Goal: Task Accomplishment & Management: Manage account settings

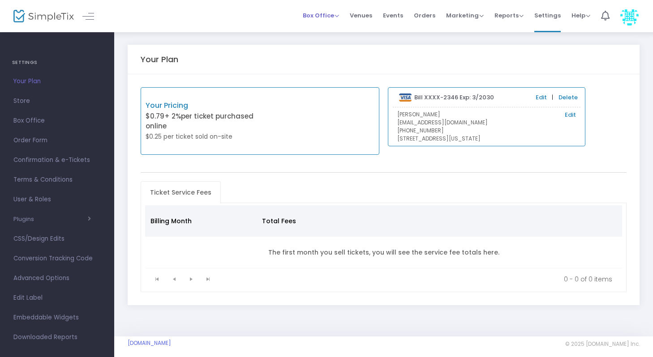
click at [325, 17] on span "Box Office" at bounding box center [321, 15] width 36 height 9
click at [327, 31] on li "Sell Tickets" at bounding box center [335, 30] width 64 height 17
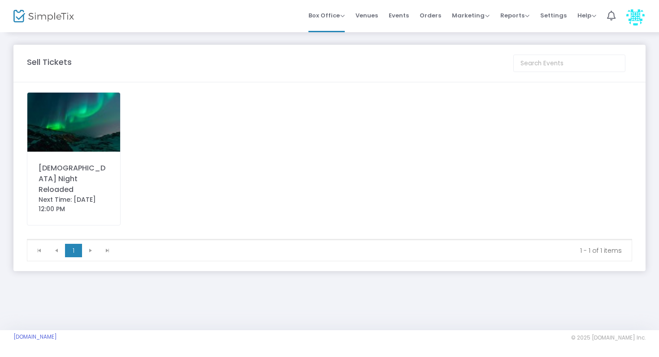
click at [90, 195] on div "Next Time: 8/31/2025 12:00 PM" at bounding box center [74, 204] width 70 height 19
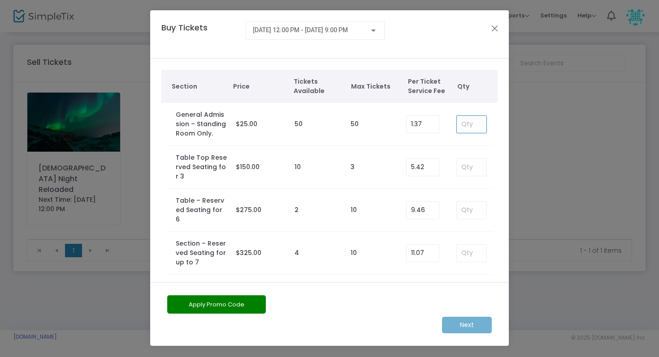
click at [470, 125] on input at bounding box center [471, 124] width 30 height 17
click at [494, 30] on button "Close" at bounding box center [495, 28] width 12 height 12
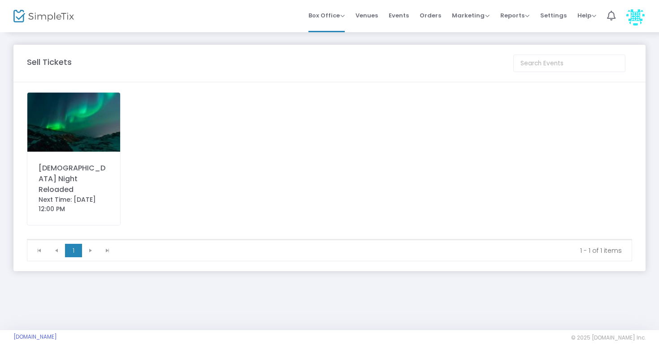
click at [87, 142] on img at bounding box center [73, 122] width 93 height 59
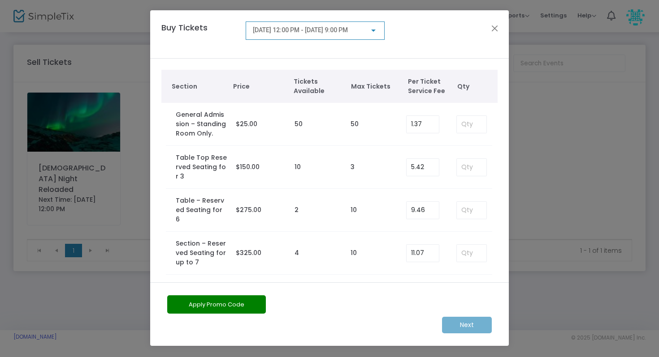
click at [465, 323] on div "Next" at bounding box center [329, 325] width 333 height 17
click at [466, 245] on input at bounding box center [471, 253] width 30 height 17
click at [461, 127] on input at bounding box center [471, 124] width 30 height 17
click at [496, 30] on button "Close" at bounding box center [495, 28] width 12 height 12
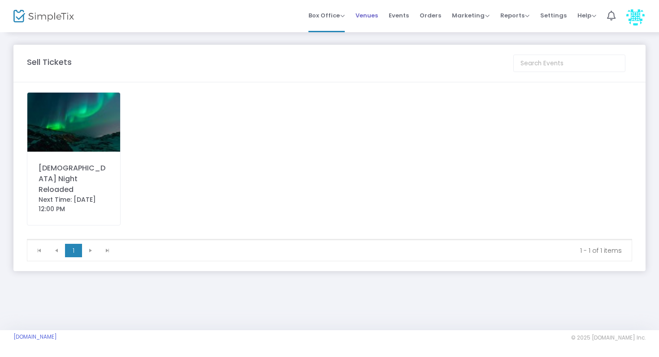
click at [374, 15] on span "Venues" at bounding box center [366, 15] width 22 height 23
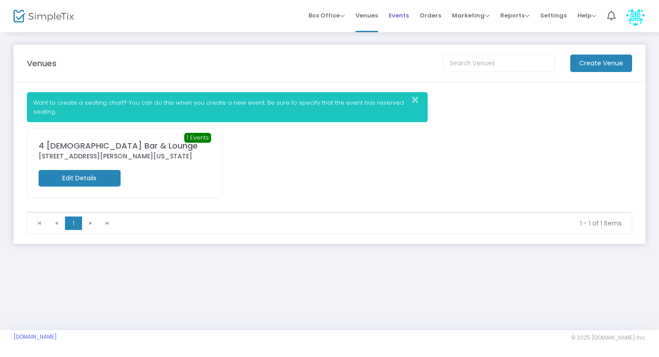
click at [402, 14] on span "Events" at bounding box center [398, 15] width 20 height 23
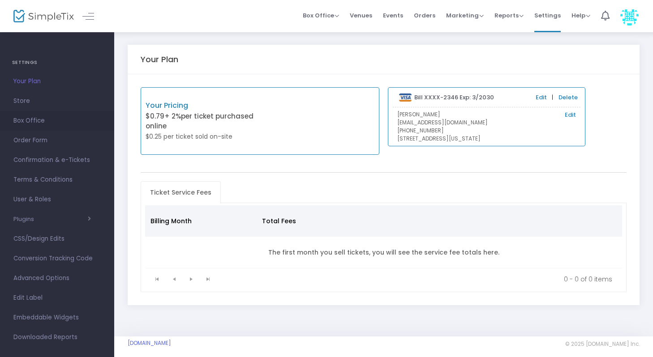
click at [27, 121] on span "Box Office" at bounding box center [56, 121] width 87 height 12
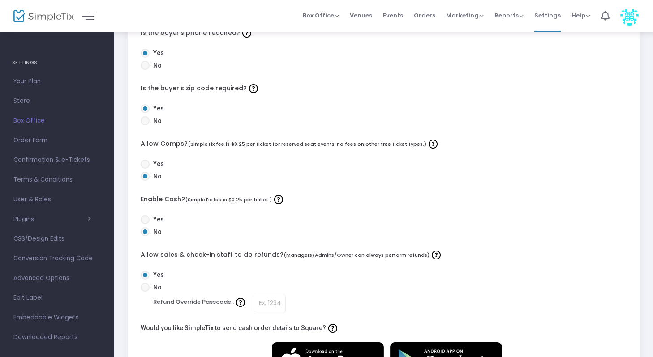
scroll to position [224, 0]
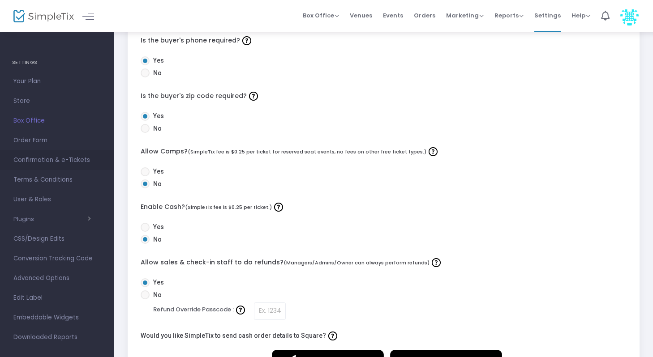
click at [31, 158] on span "Confirmation & e-Tickets" at bounding box center [56, 161] width 87 height 12
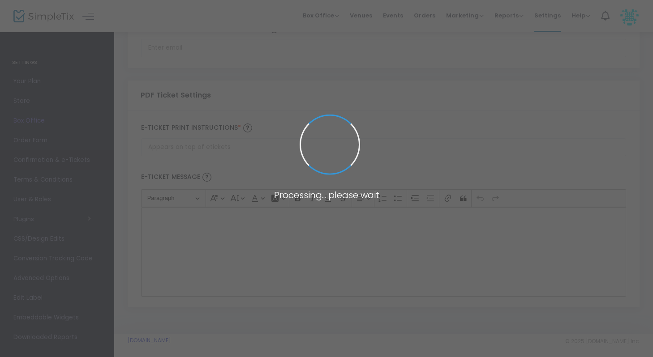
type input "[EMAIL_ADDRESS][DOMAIN_NAME]"
type input "Print and bring this ticket with you"
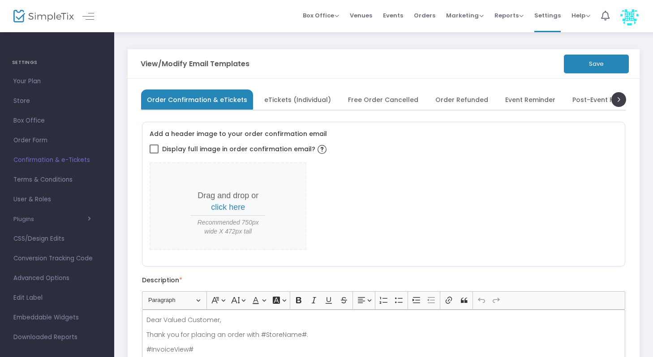
click at [287, 101] on span "eTickets (Individual)" at bounding box center [297, 99] width 67 height 5
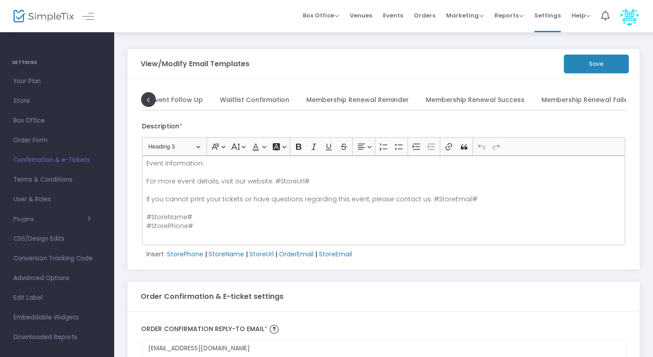
scroll to position [0, 439]
click at [146, 103] on span at bounding box center [148, 99] width 15 height 15
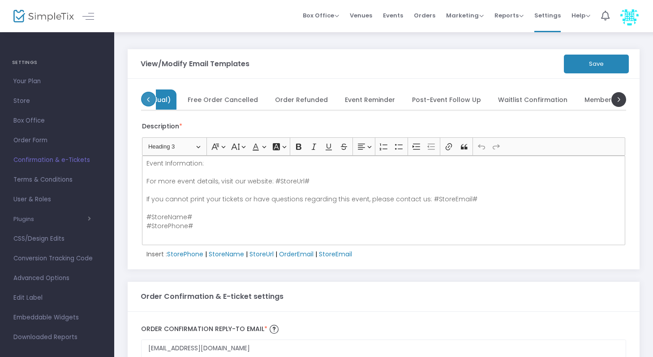
click at [146, 103] on span at bounding box center [148, 99] width 15 height 15
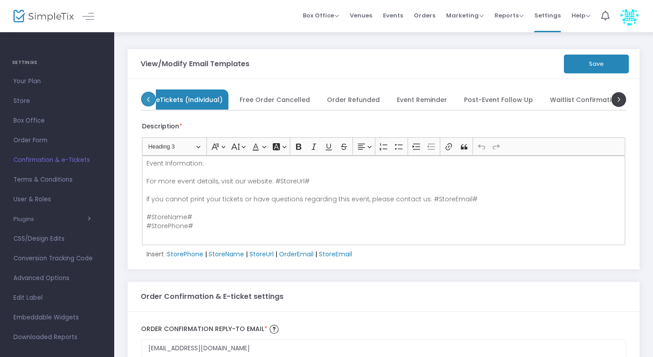
click at [146, 103] on span at bounding box center [148, 99] width 15 height 15
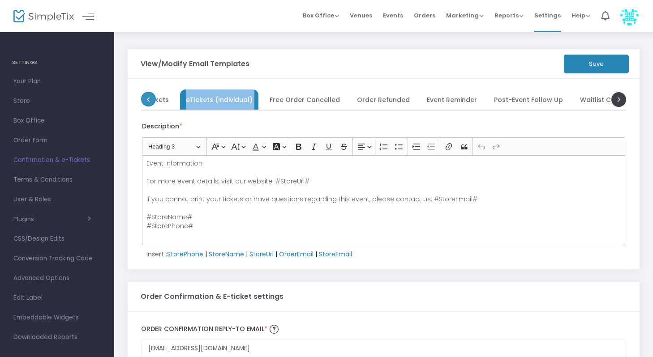
click at [156, 103] on ul "Order Confirmation & eTickets eTickets (Individual) Free Order Cancelled Order …" at bounding box center [384, 100] width 456 height 20
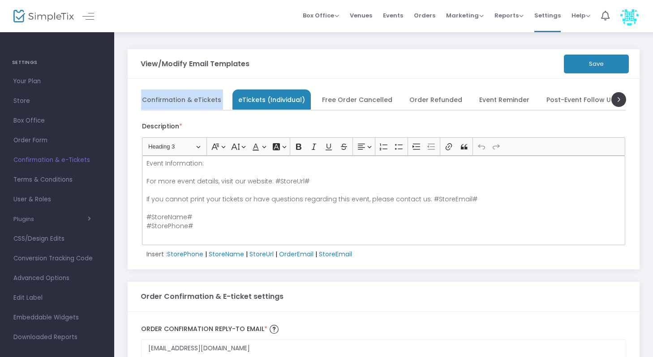
click at [146, 102] on span "Order Confirmation & eTickets" at bounding box center [171, 99] width 100 height 5
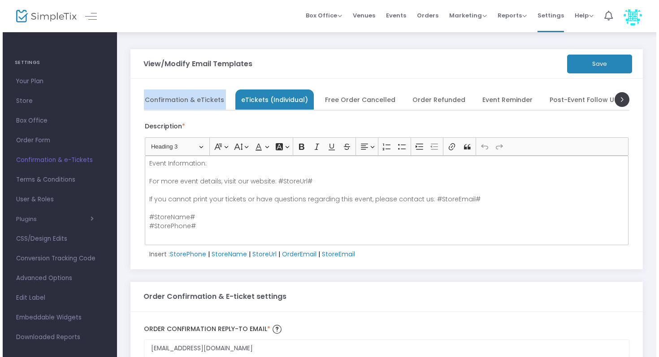
scroll to position [0, 0]
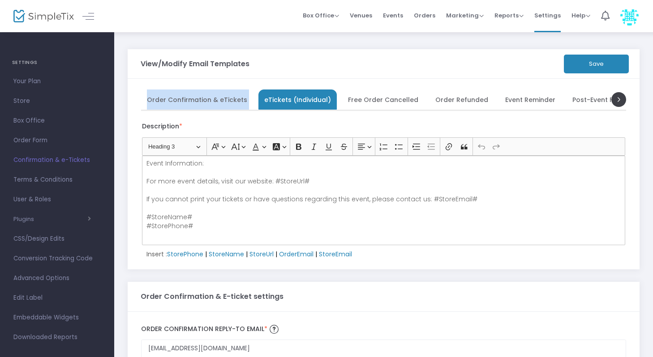
click at [146, 103] on li "Order Confirmation & eTickets" at bounding box center [197, 100] width 112 height 20
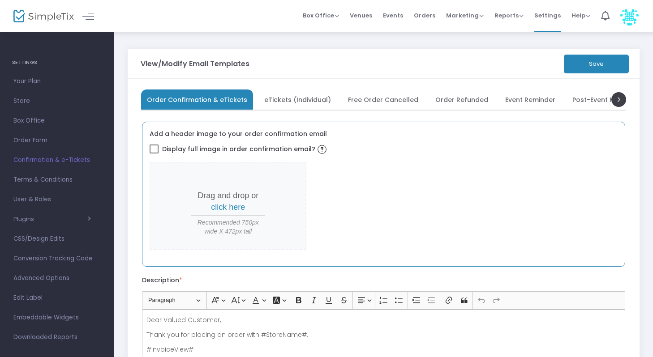
click at [232, 211] on span "click here" at bounding box center [228, 207] width 34 height 9
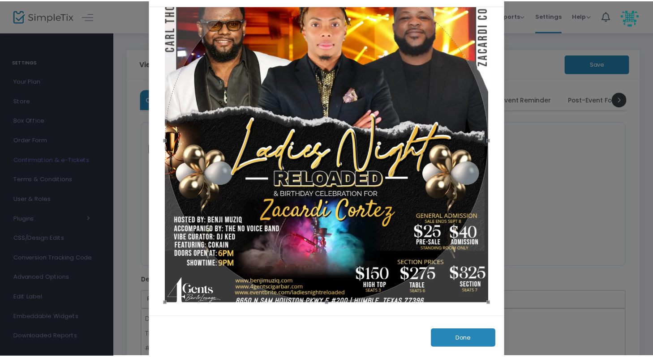
scroll to position [53, 0]
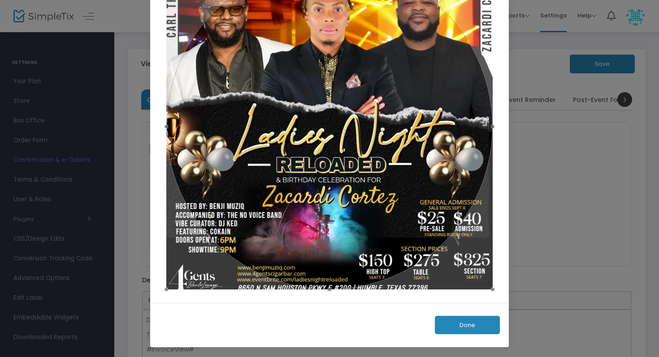
click at [491, 325] on button "Done" at bounding box center [467, 325] width 65 height 18
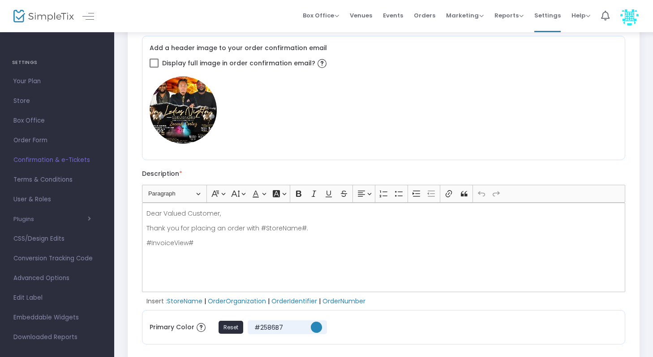
scroll to position [0, 0]
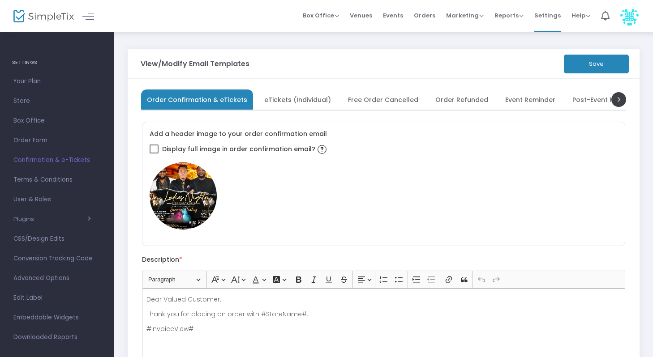
click at [589, 67] on button "Save" at bounding box center [596, 64] width 65 height 19
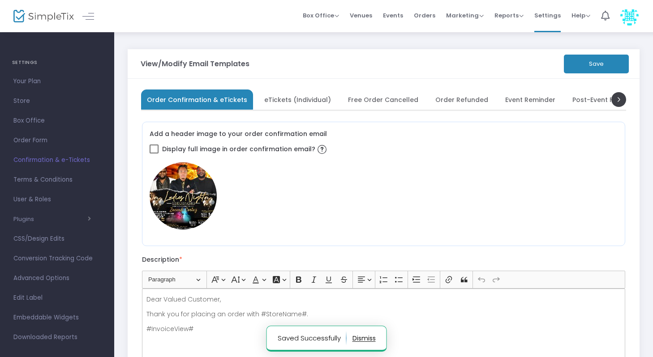
click at [297, 97] on span "eTickets (Individual)" at bounding box center [297, 99] width 67 height 5
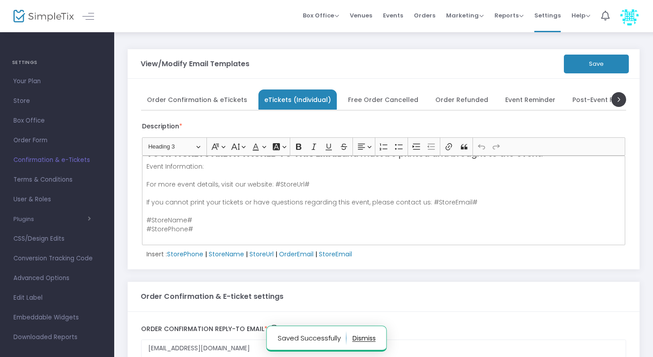
scroll to position [46, 0]
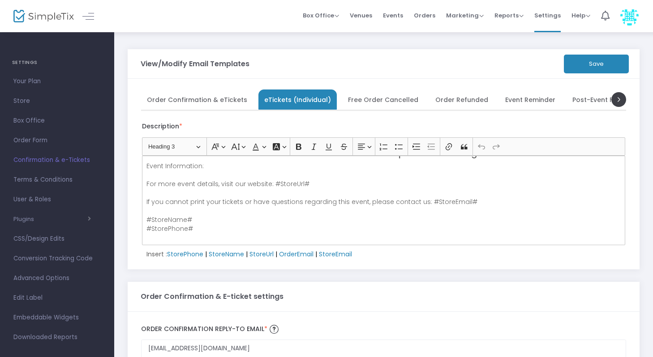
click at [604, 70] on button "Save" at bounding box center [596, 64] width 65 height 19
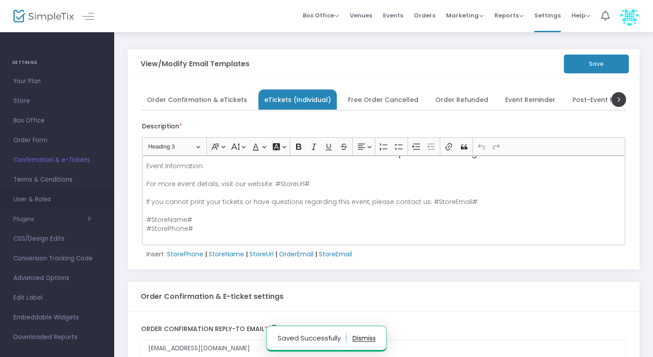
click at [48, 207] on link "User & Roles" at bounding box center [57, 200] width 114 height 20
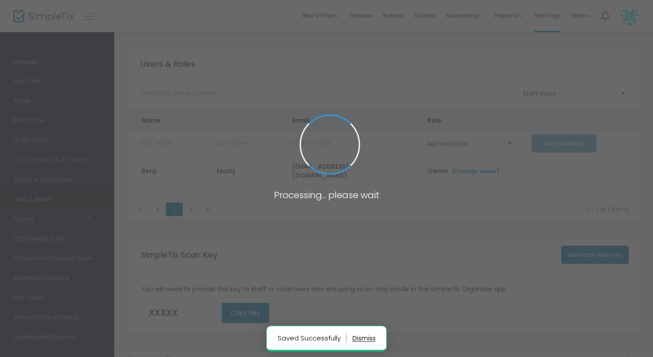
type input "A740T"
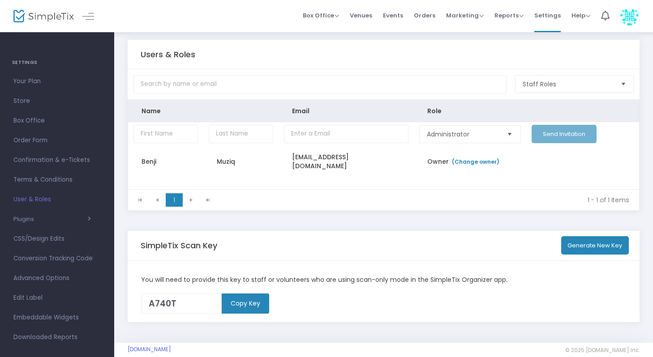
scroll to position [22, 0]
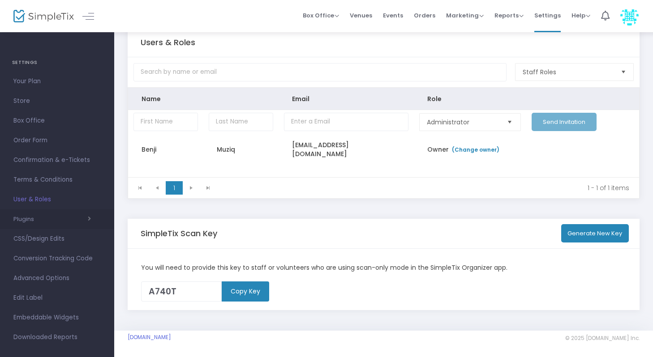
click at [78, 221] on span "button" at bounding box center [62, 219] width 57 height 9
click at [65, 181] on span "Terms & Conditions" at bounding box center [56, 180] width 87 height 12
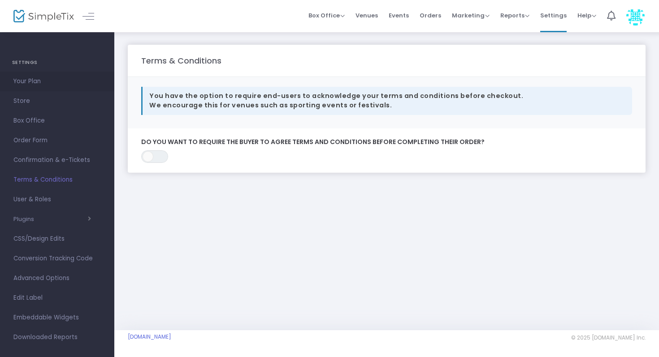
click at [41, 77] on span "Your Plan" at bounding box center [56, 82] width 87 height 12
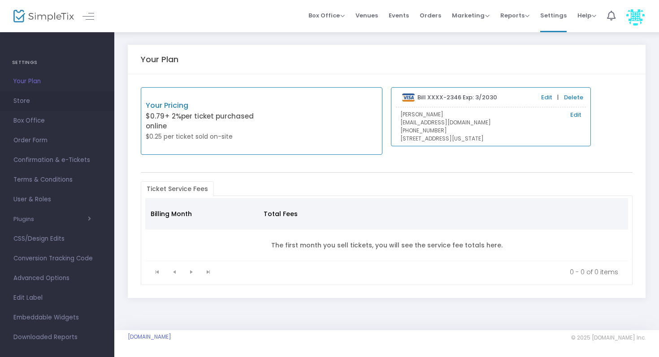
click at [23, 103] on span "Store" at bounding box center [56, 101] width 87 height 12
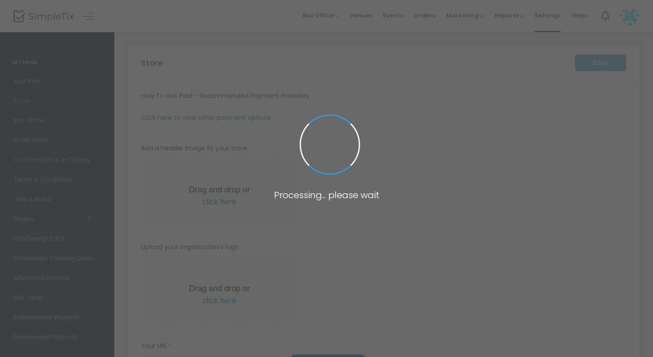
type input "https://Benjimuziq"
radio input "true"
radio input "false"
radio input "true"
type input "Benjimuziq"
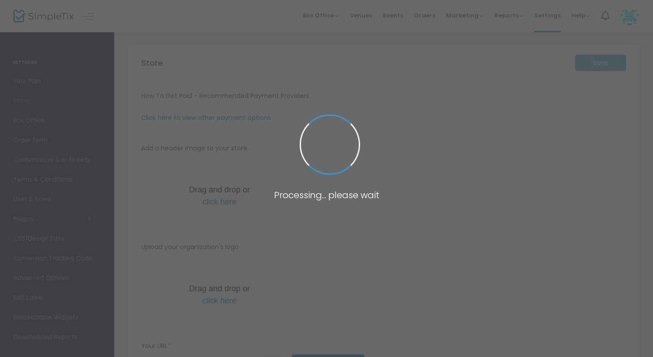
type input "1346302005"
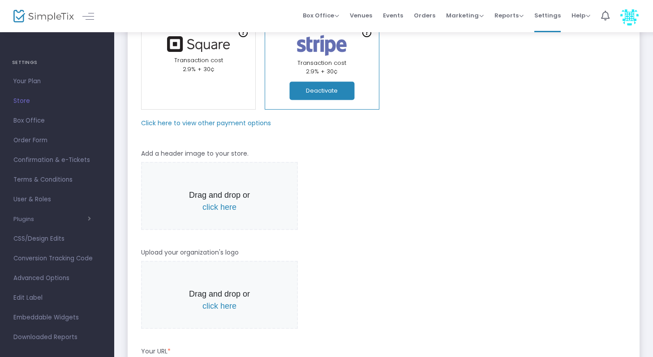
scroll to position [85, 0]
click at [215, 305] on span "click here" at bounding box center [219, 305] width 34 height 9
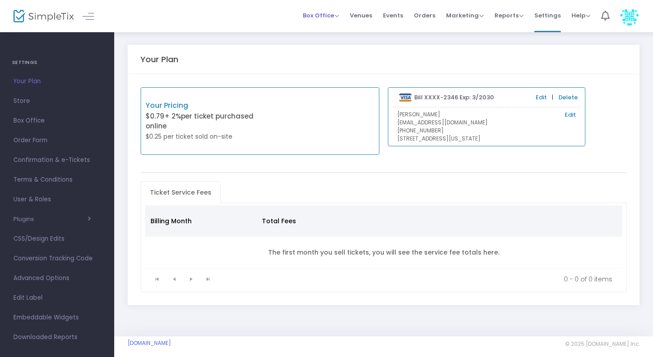
click at [334, 13] on span "Box Office" at bounding box center [321, 15] width 36 height 9
click at [333, 48] on li "Bookings" at bounding box center [335, 47] width 64 height 17
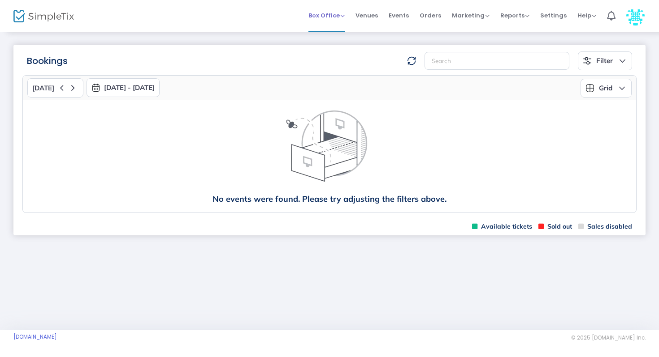
click at [332, 21] on span "Box Office Sell Tickets Bookings Sell Season Pass" at bounding box center [326, 15] width 36 height 23
click at [337, 15] on span "Box Office" at bounding box center [326, 15] width 36 height 9
click at [338, 30] on li "Sell Tickets" at bounding box center [340, 30] width 64 height 17
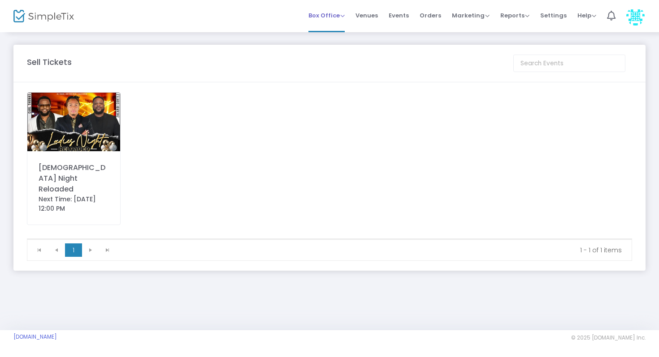
click at [341, 17] on span "Box Office" at bounding box center [326, 15] width 36 height 9
click at [641, 22] on img at bounding box center [635, 16] width 18 height 18
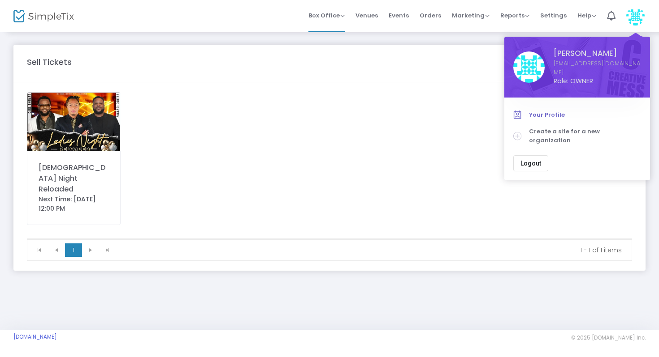
click at [546, 111] on span "Your Profile" at bounding box center [585, 115] width 112 height 9
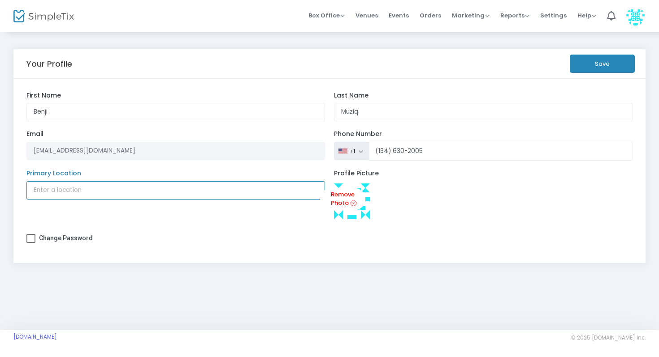
click at [197, 193] on input "Primary Location" at bounding box center [175, 190] width 299 height 18
type input "[GEOGRAPHIC_DATA], [GEOGRAPHIC_DATA]"
click at [350, 208] on link "Remove Photo" at bounding box center [342, 199] width 45 height 23
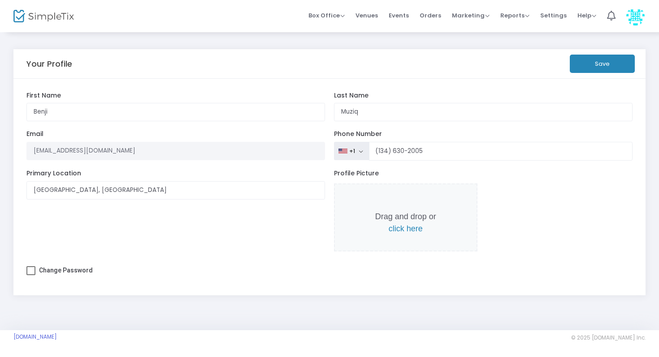
click at [412, 228] on span "click here" at bounding box center [405, 228] width 34 height 9
click at [415, 229] on span "click here" at bounding box center [405, 228] width 34 height 9
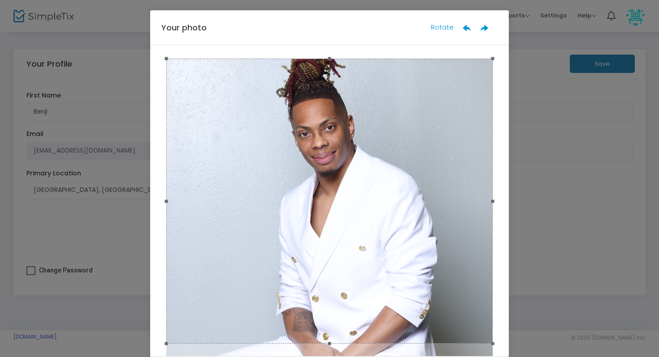
drag, startPoint x: 337, startPoint y: 199, endPoint x: 319, endPoint y: 52, distance: 147.6
click at [319, 52] on div at bounding box center [329, 200] width 358 height 311
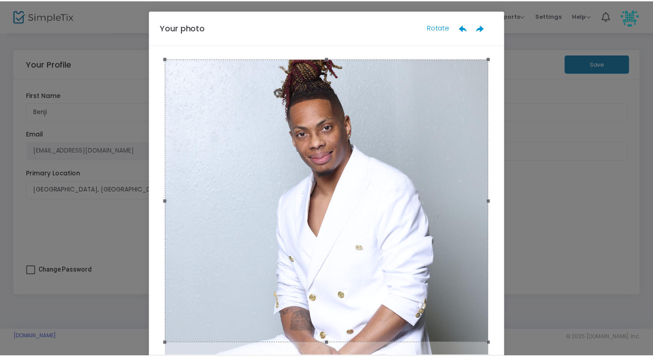
scroll to position [53, 0]
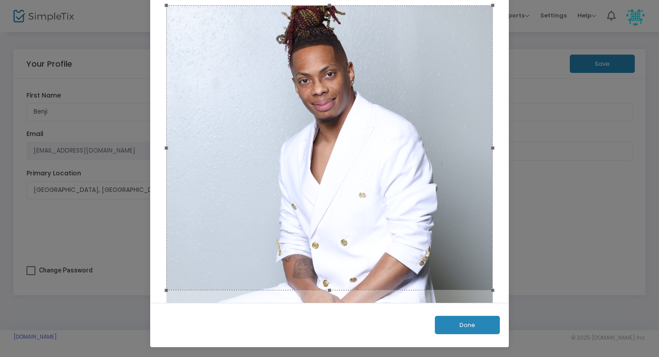
click at [481, 323] on button "Done" at bounding box center [467, 325] width 65 height 18
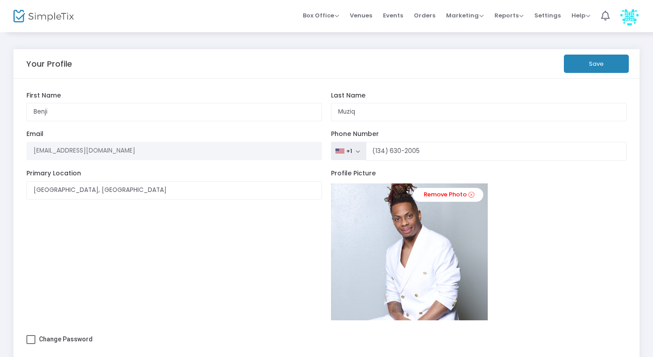
click at [267, 276] on div "[GEOGRAPHIC_DATA], [GEOGRAPHIC_DATA] Primary Location" at bounding box center [174, 250] width 305 height 160
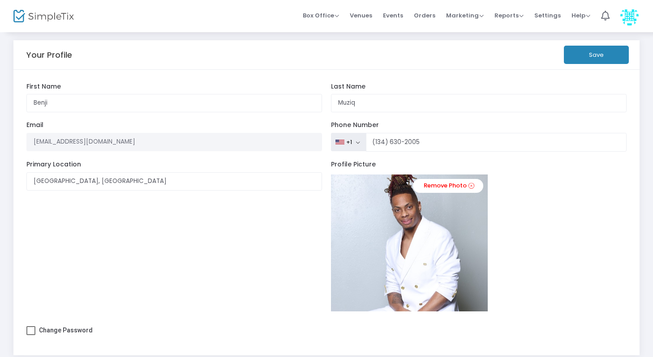
scroll to position [0, 0]
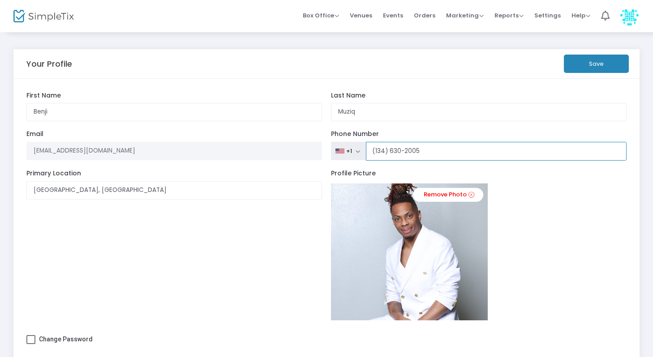
click at [426, 156] on input "(134) 630-2005" at bounding box center [496, 151] width 261 height 19
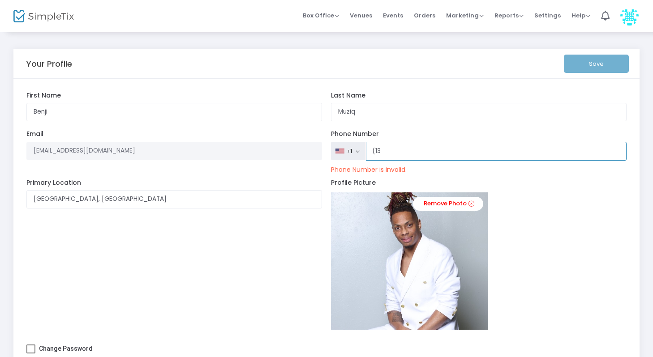
type input "(1"
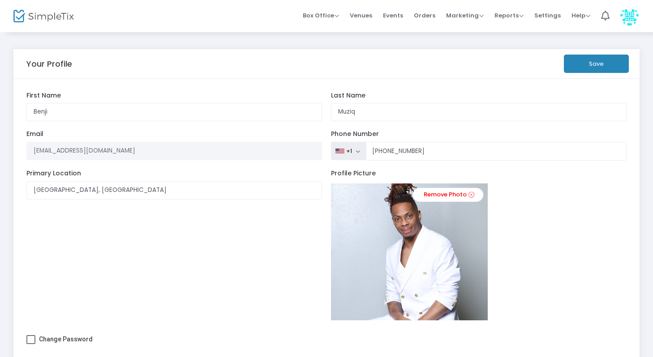
click at [585, 68] on button "Save" at bounding box center [596, 64] width 65 height 18
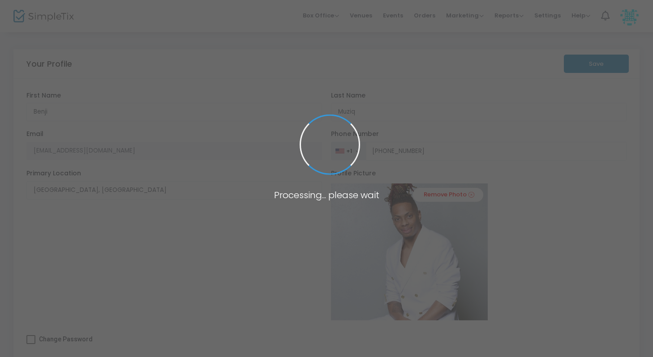
type input "[PHONE_NUMBER]"
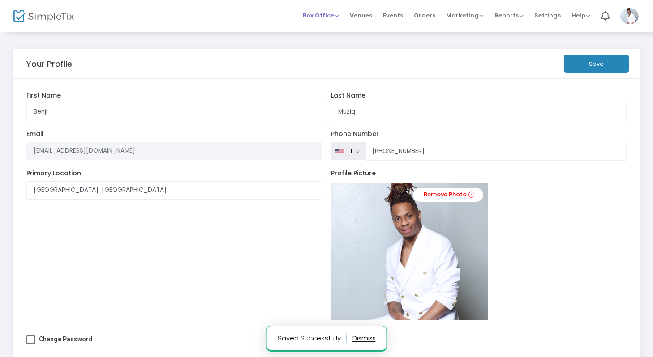
click at [330, 9] on span "Box Office Sell Tickets Bookings Sell Season Pass" at bounding box center [321, 15] width 36 height 23
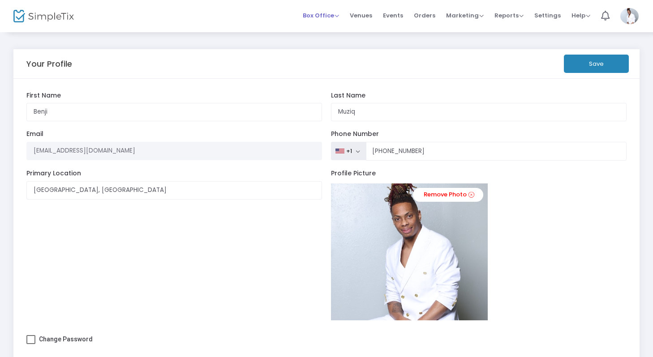
click at [339, 17] on span "Box Office" at bounding box center [321, 15] width 36 height 9
click at [400, 36] on div "Your Profile Save [PERSON_NAME] First Name Muziq Last Name Organization Name Or…" at bounding box center [326, 211] width 653 height 360
